Goal: Find specific page/section: Find specific page/section

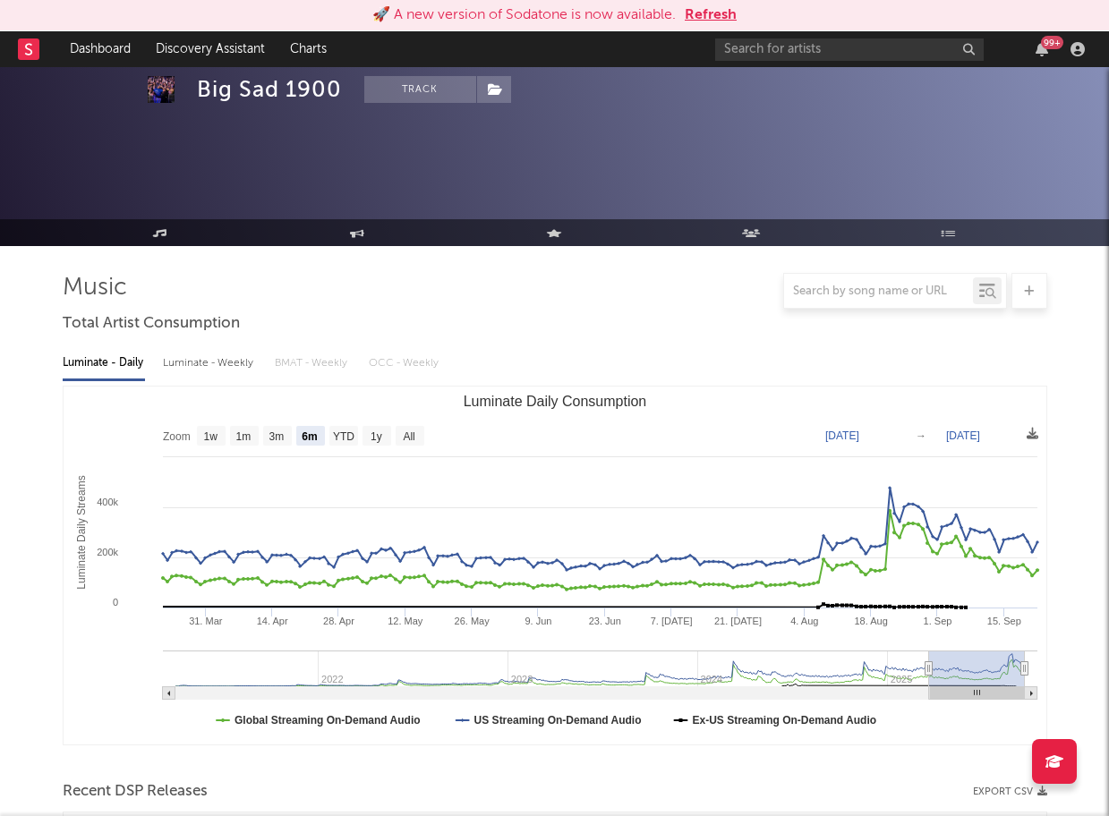
select select "6m"
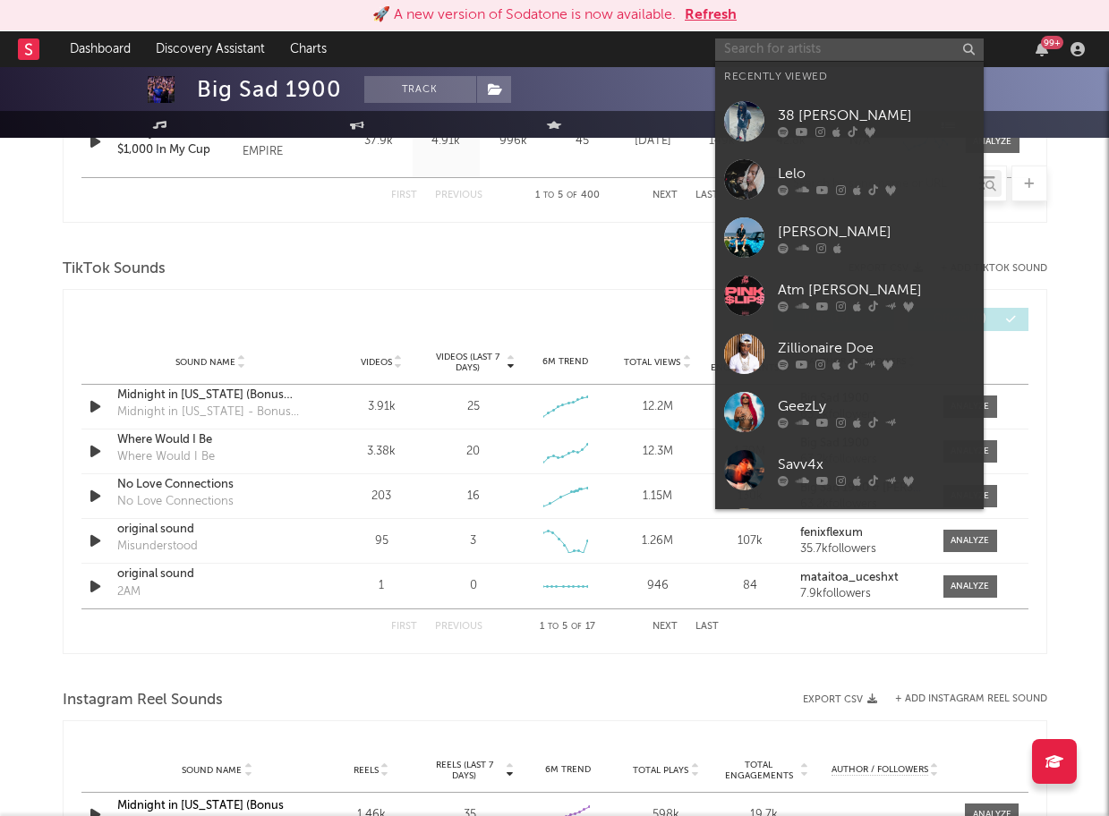
click at [790, 53] on input "text" at bounding box center [849, 49] width 269 height 22
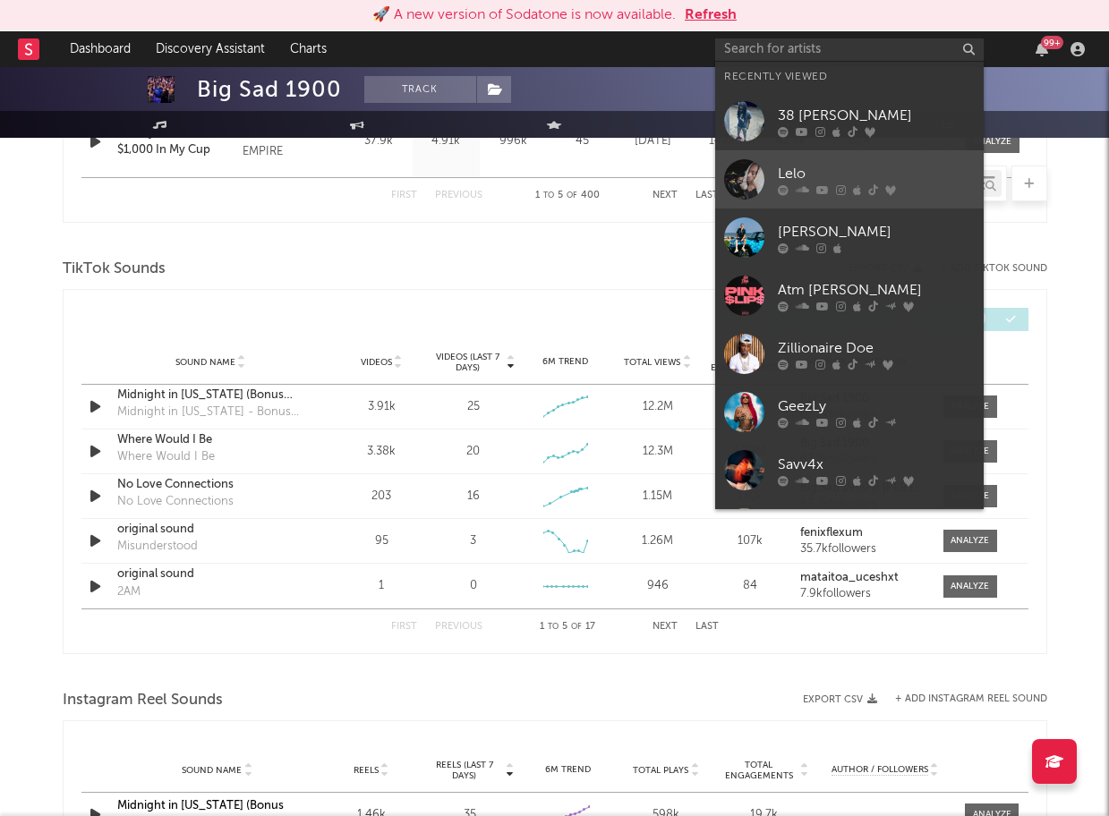
click at [800, 176] on div "Lelo" at bounding box center [876, 173] width 197 height 21
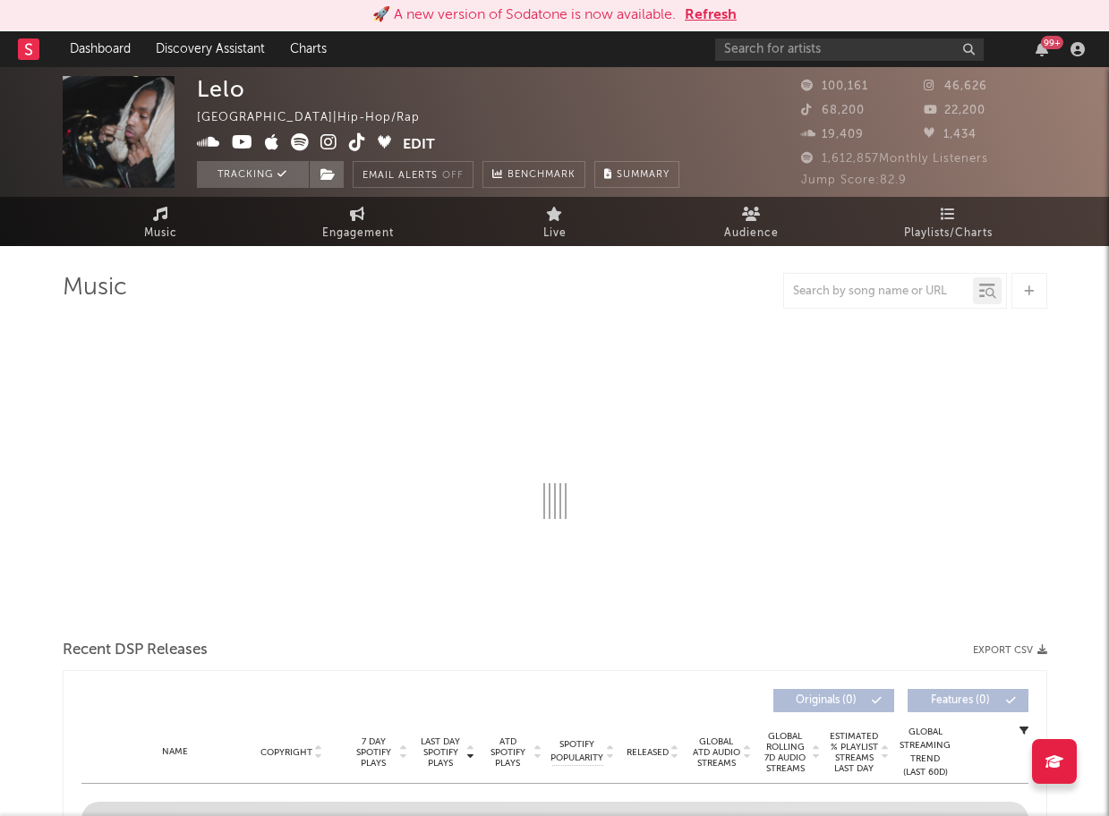
select select "6m"
